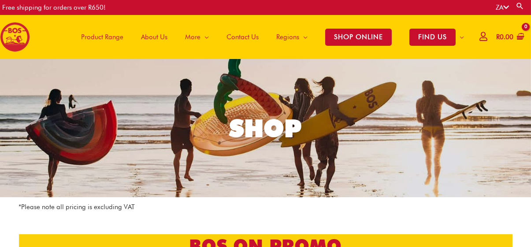
click at [158, 34] on span "About Us" at bounding box center [154, 37] width 26 height 26
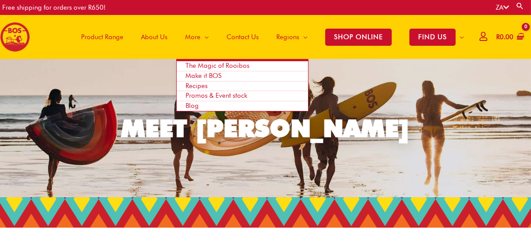
click at [198, 83] on span "Recipes" at bounding box center [197, 86] width 22 height 8
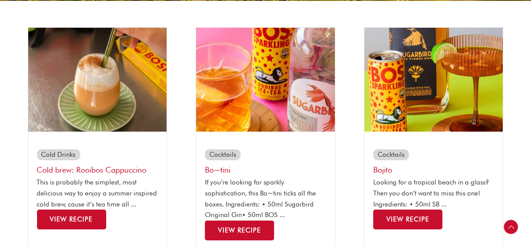
scroll to position [206, 0]
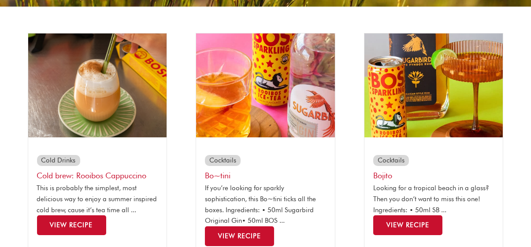
scroll to position [0, 0]
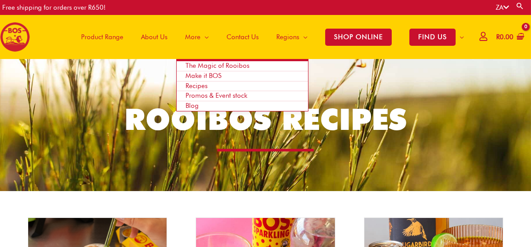
click at [200, 95] on span "Promos & Event stock" at bounding box center [217, 96] width 62 height 8
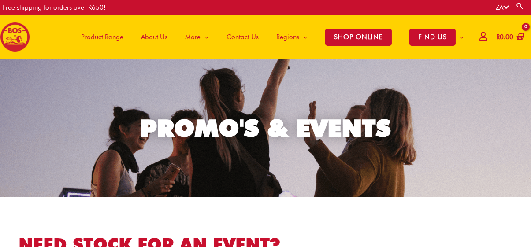
click at [249, 34] on span "Contact Us" at bounding box center [243, 37] width 32 height 26
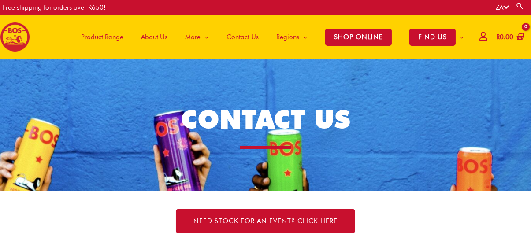
click at [97, 33] on span "Product Range" at bounding box center [102, 37] width 42 height 26
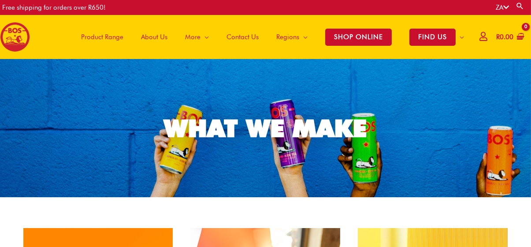
scroll to position [529, 0]
